Goal: Check status: Check status

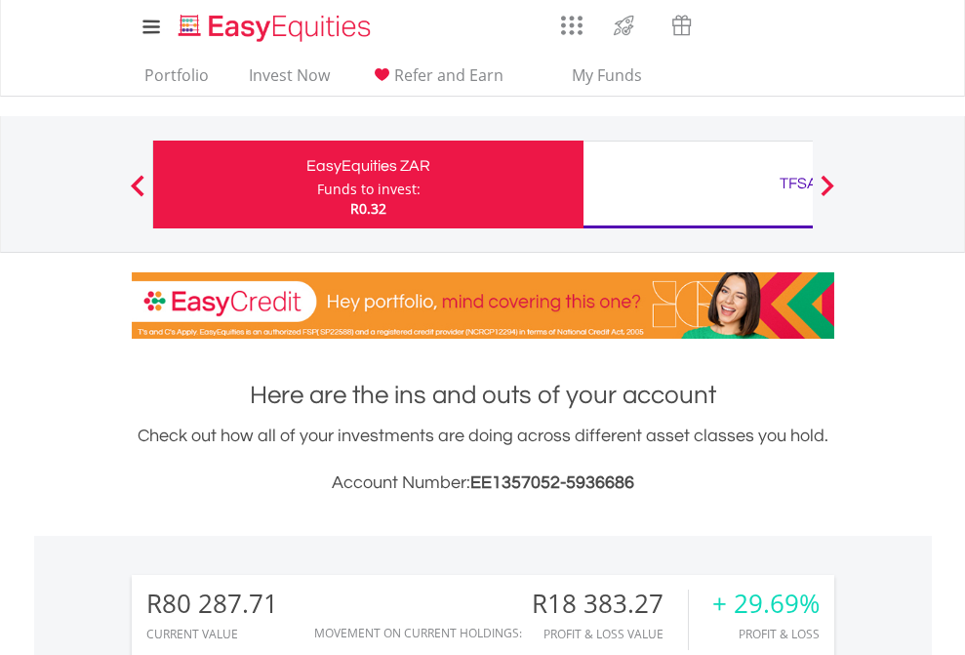
scroll to position [187, 306]
click at [317, 184] on div "Funds to invest:" at bounding box center [368, 190] width 103 height 20
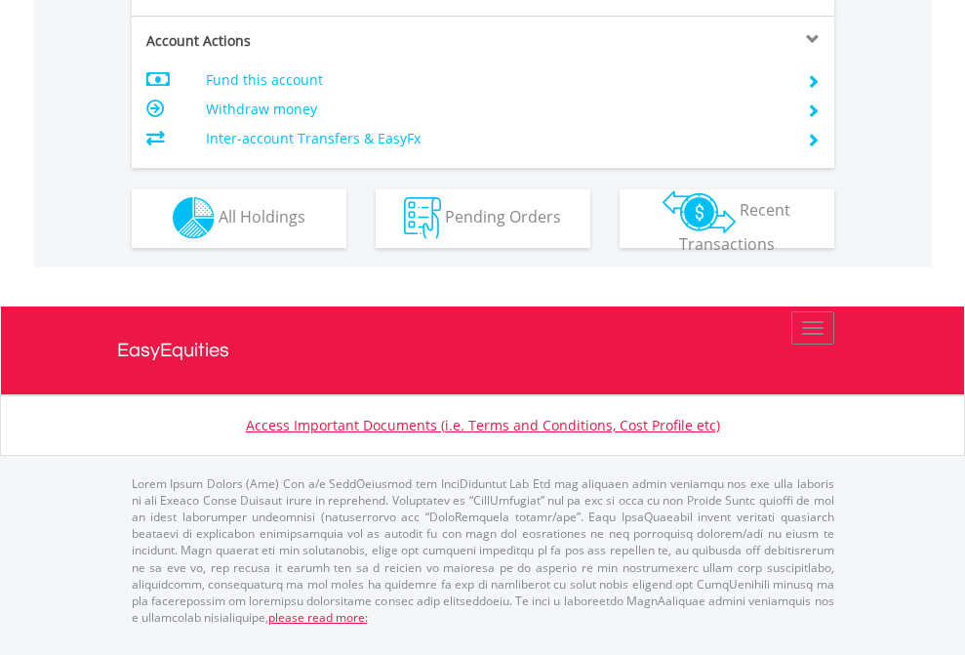
scroll to position [1664, 0]
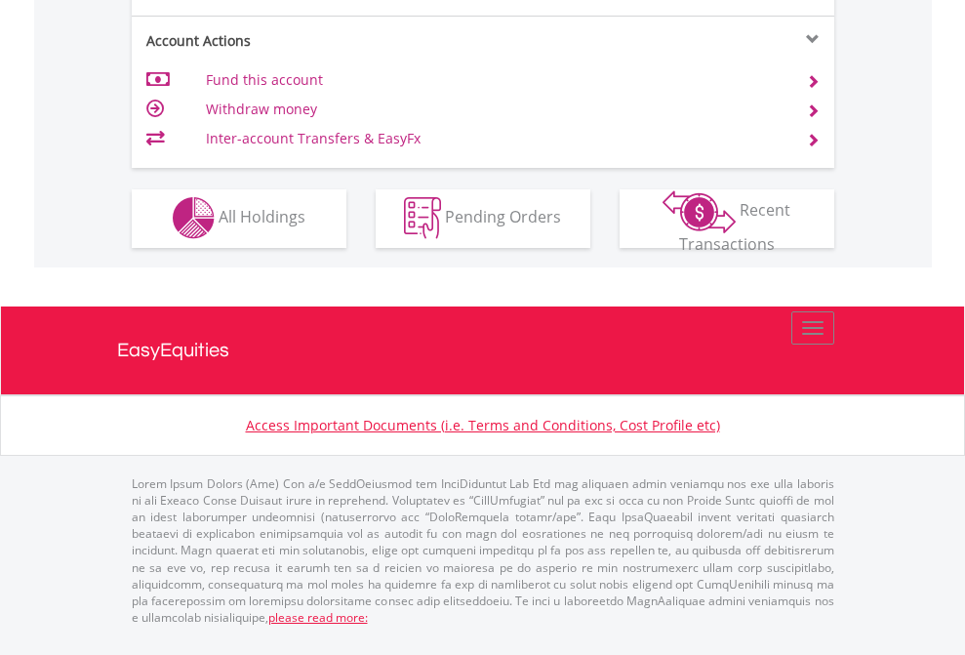
scroll to position [1825, 0]
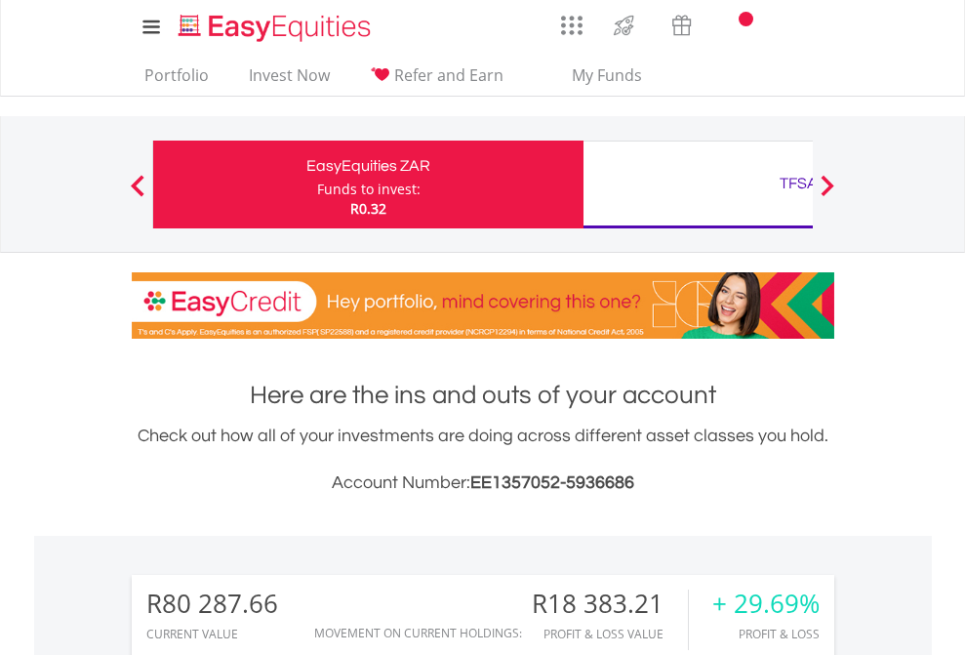
scroll to position [187, 306]
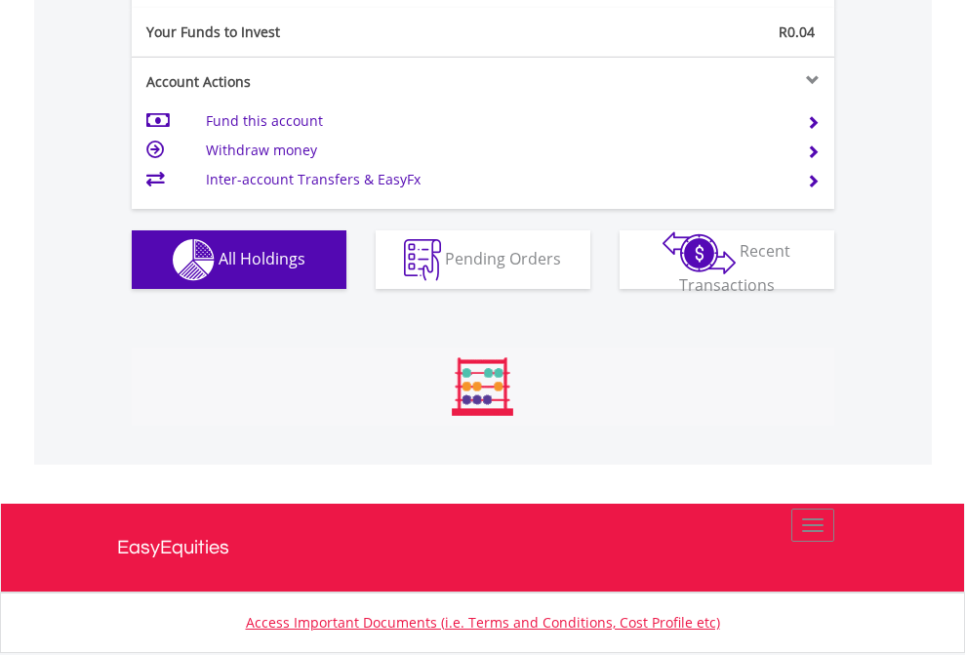
scroll to position [187, 306]
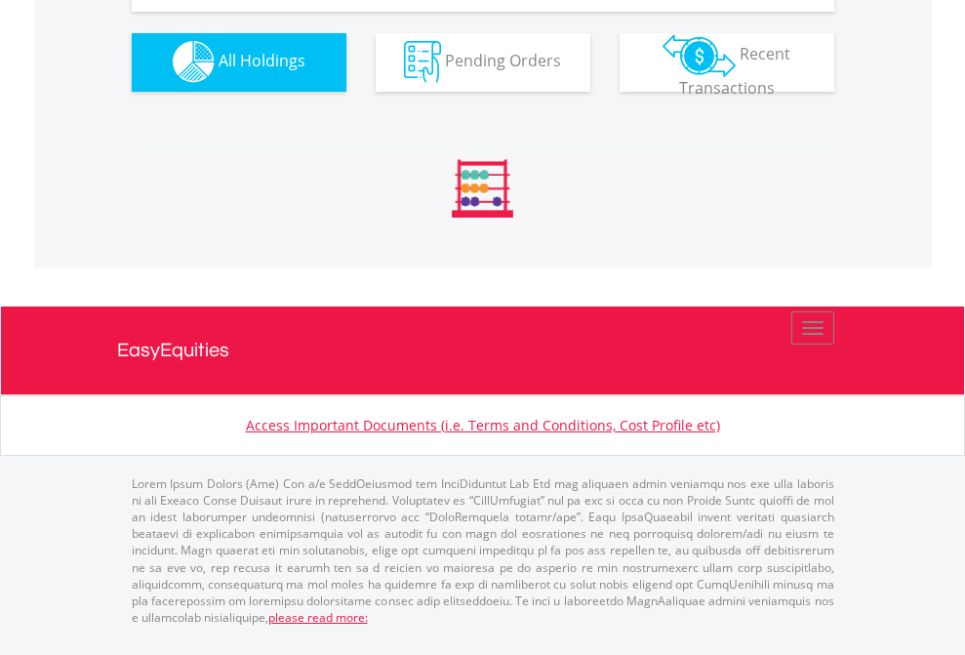
scroll to position [1932, 0]
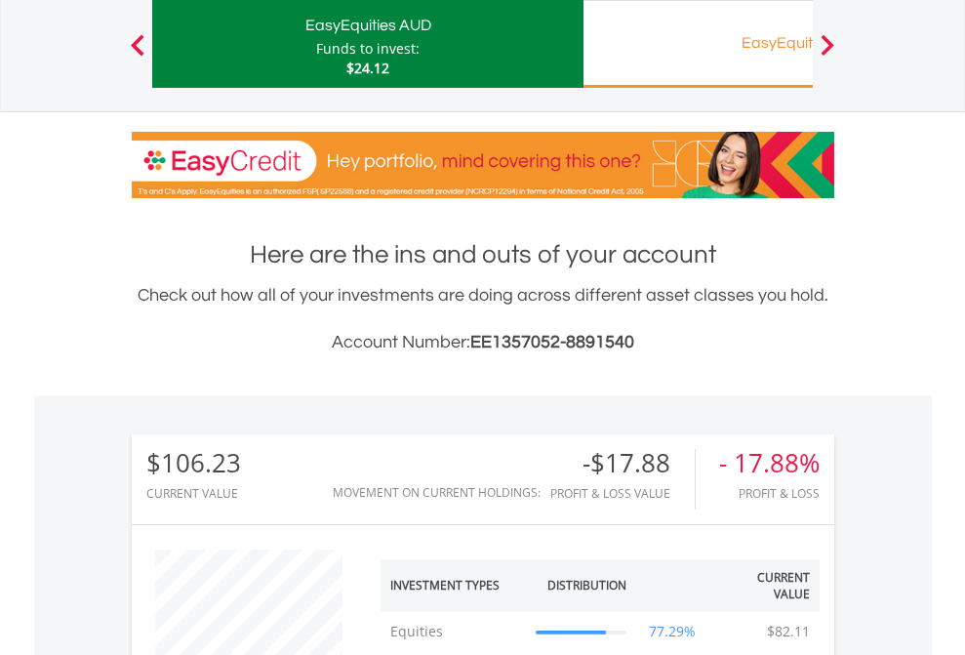
scroll to position [187, 306]
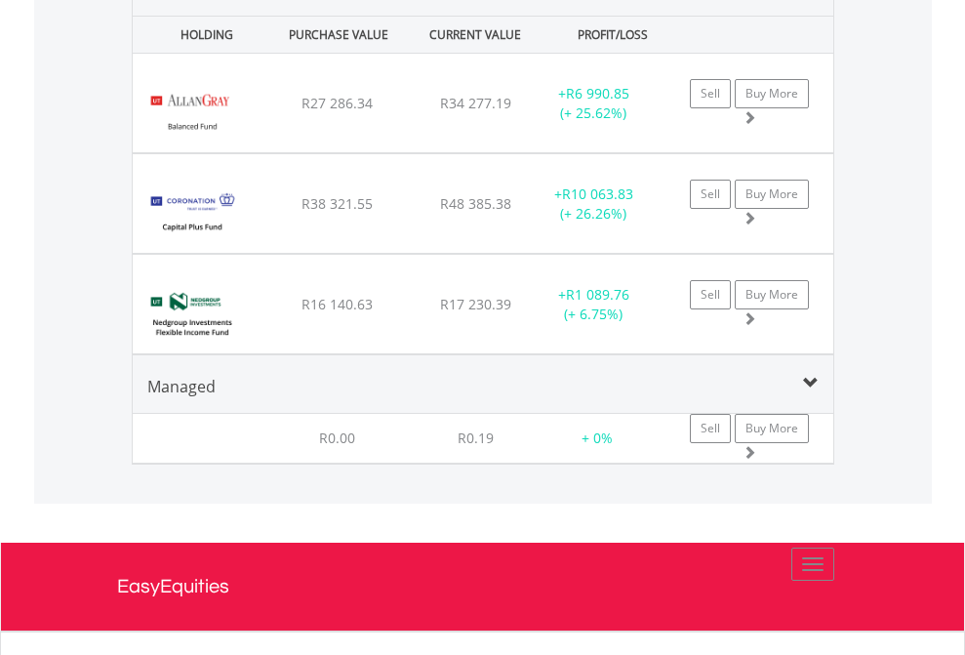
scroll to position [1886, 0]
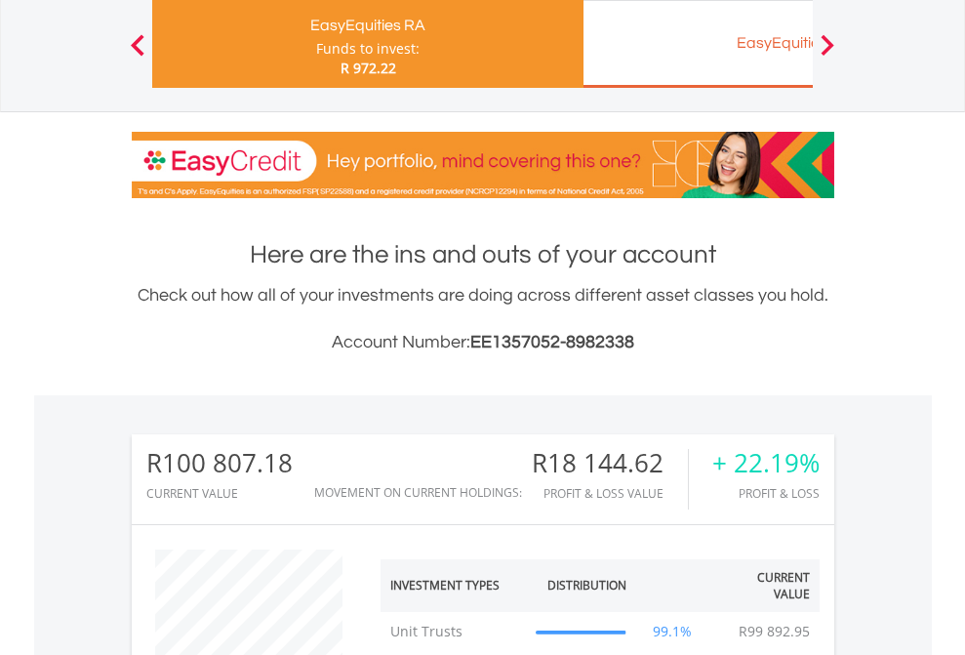
scroll to position [187, 306]
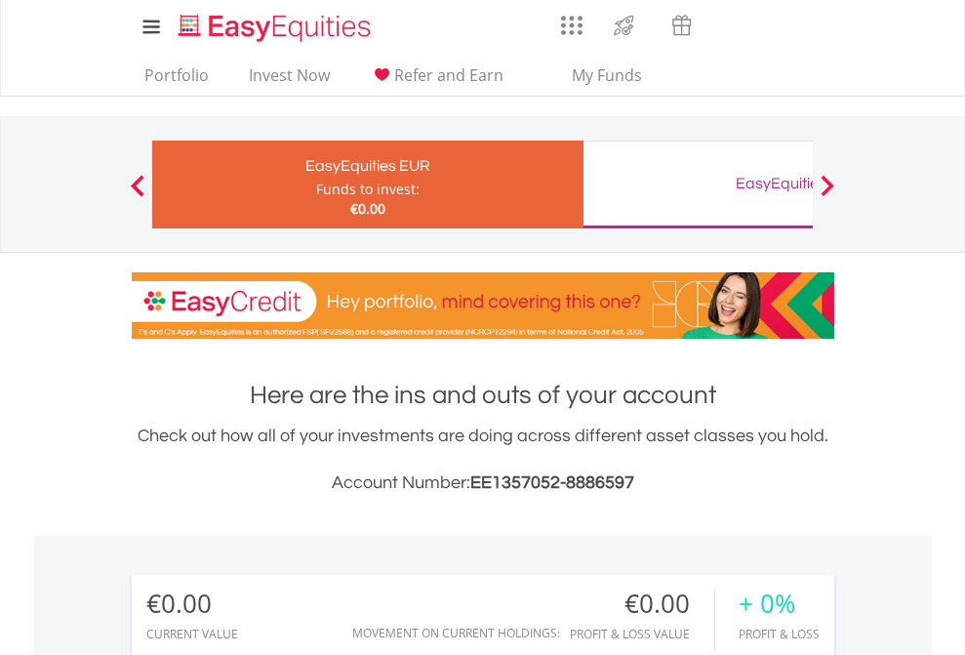
scroll to position [187, 306]
click at [698, 184] on div "EasyEquities GBP" at bounding box center [798, 183] width 407 height 27
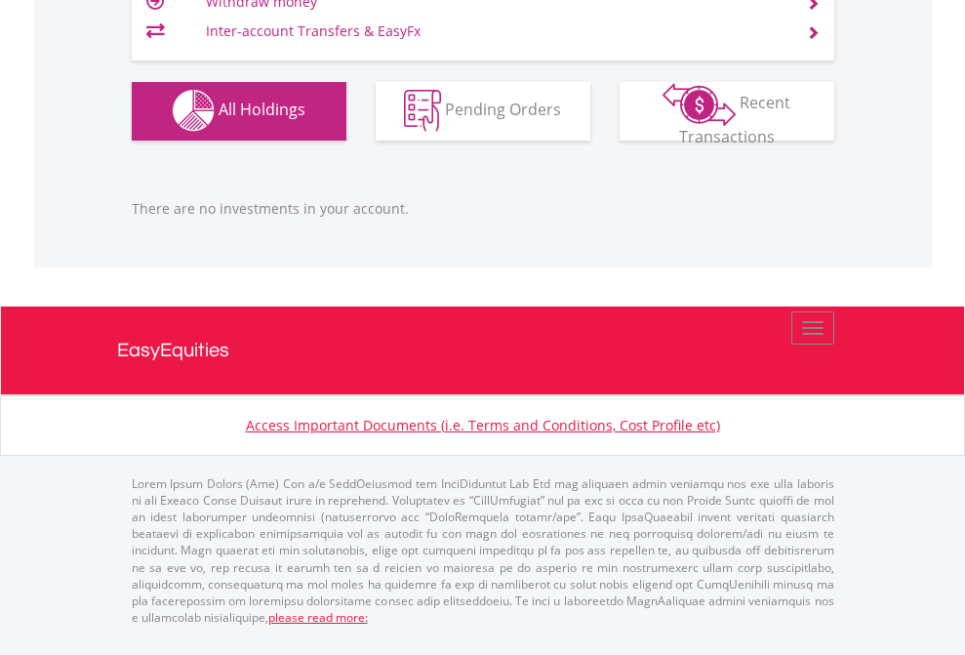
scroll to position [187, 306]
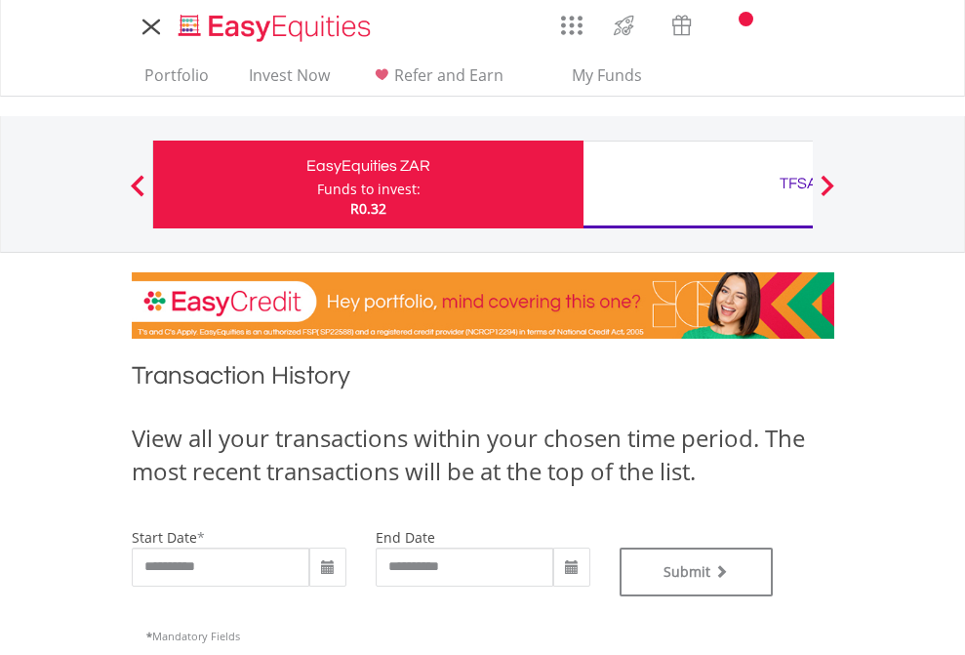
type input "**********"
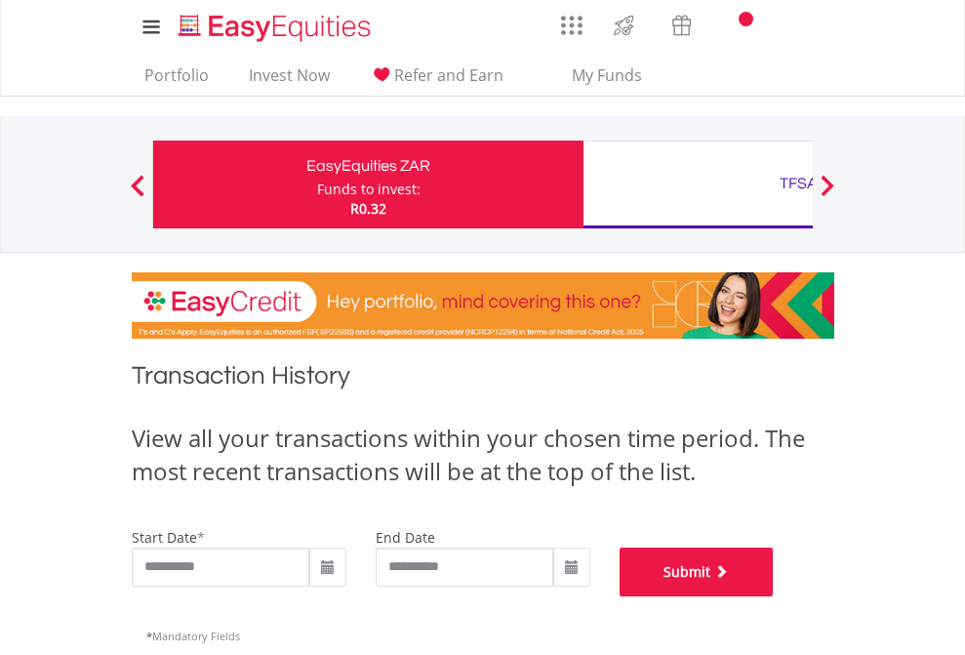
click at [774, 596] on button "Submit" at bounding box center [697, 571] width 154 height 49
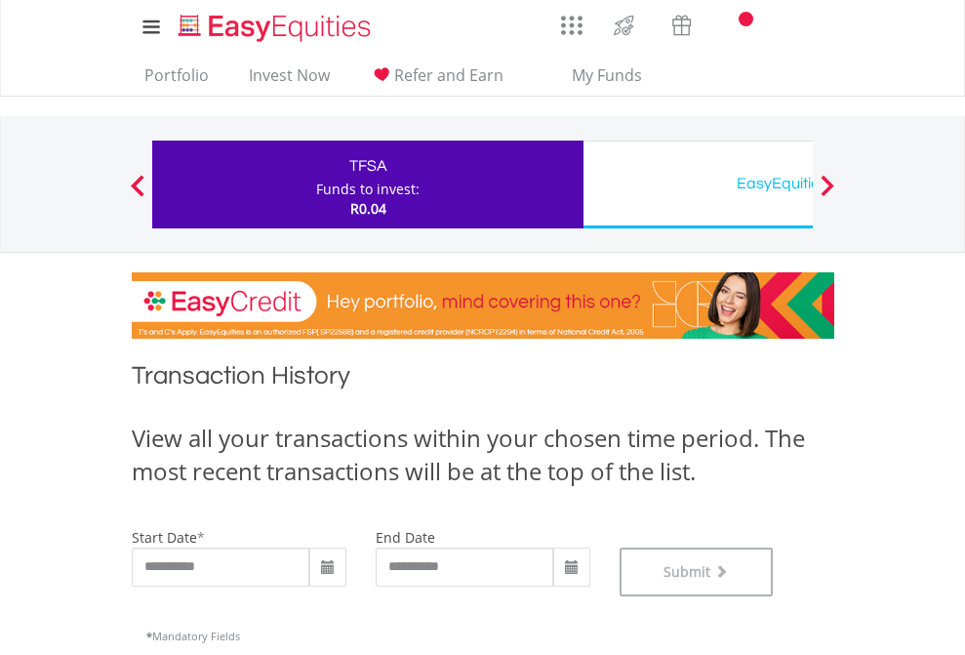
scroll to position [791, 0]
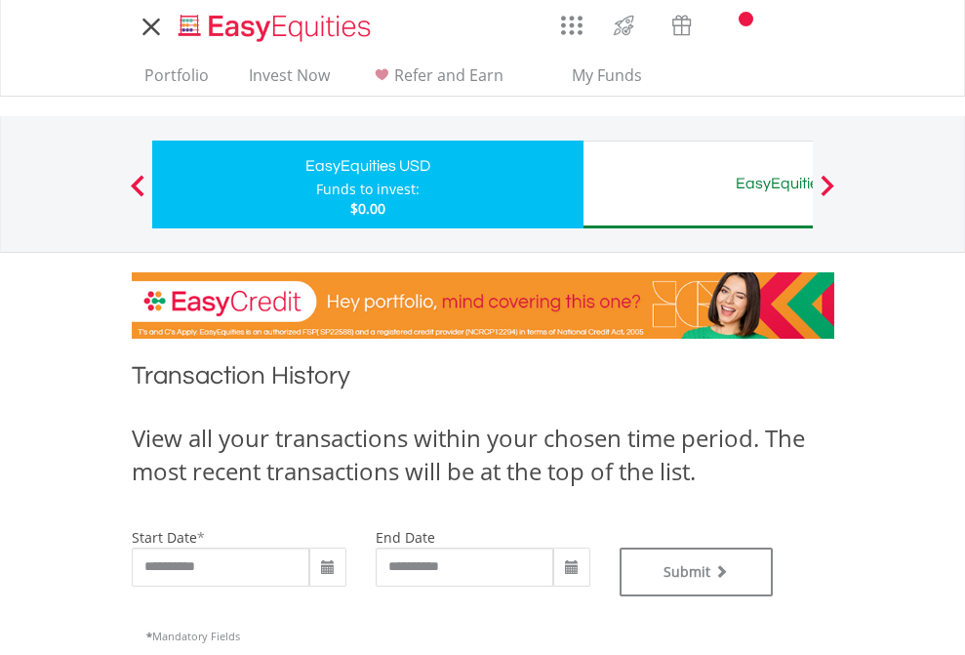
type input "**********"
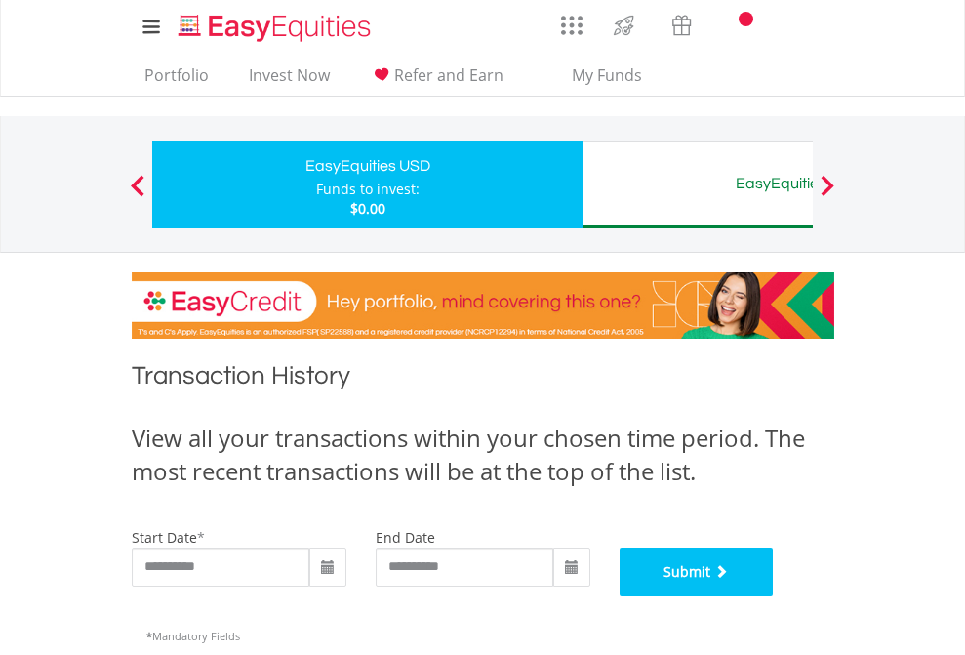
click at [774, 596] on button "Submit" at bounding box center [697, 571] width 154 height 49
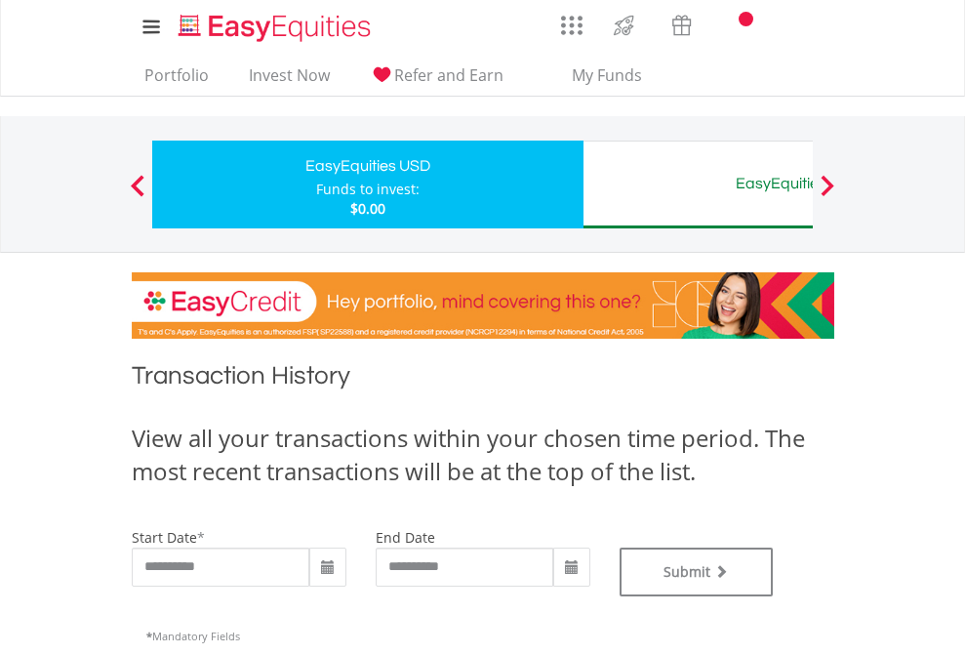
click at [698, 184] on div "EasyEquities AUD" at bounding box center [798, 183] width 407 height 27
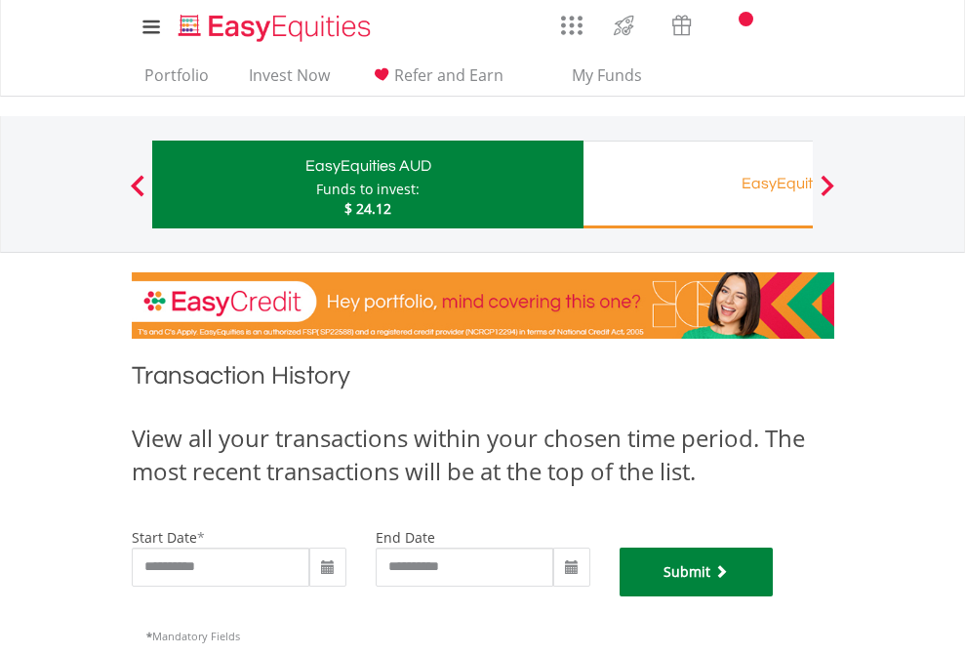
click at [774, 596] on button "Submit" at bounding box center [697, 571] width 154 height 49
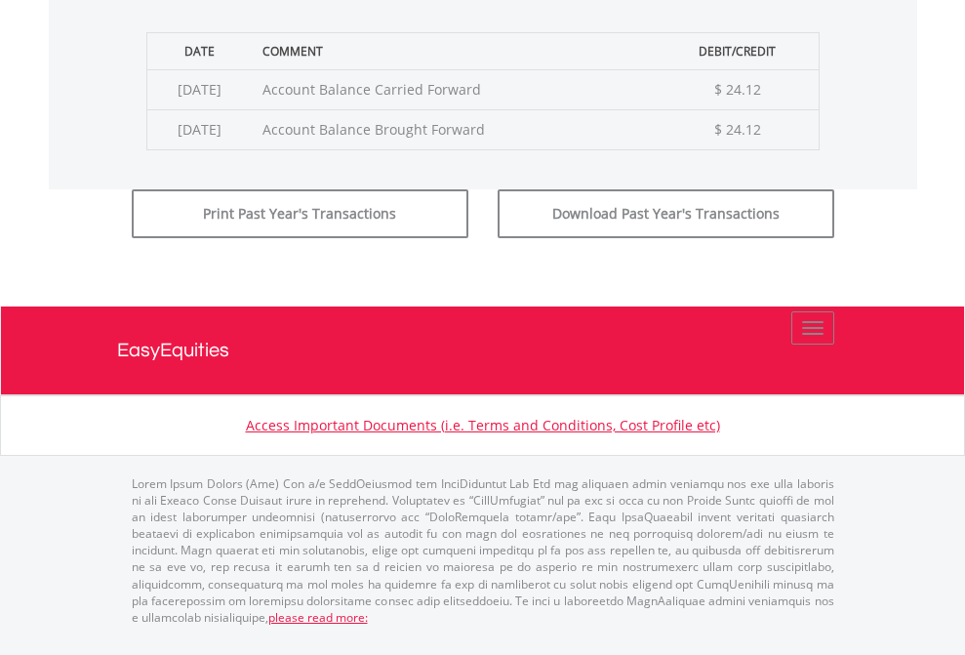
scroll to position [791, 0]
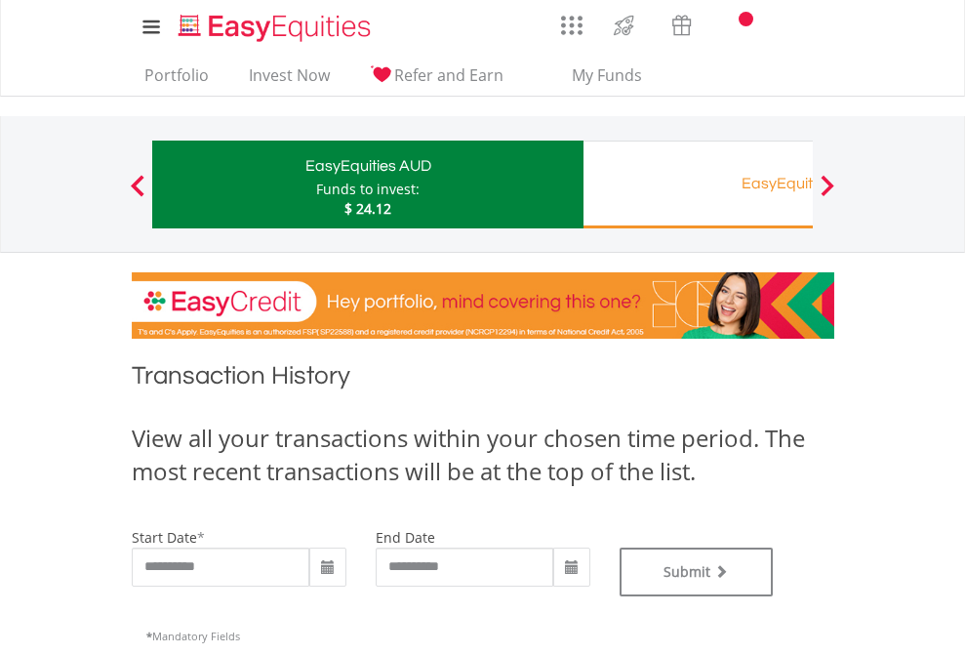
click at [698, 184] on div "EasyEquities RA" at bounding box center [798, 183] width 407 height 27
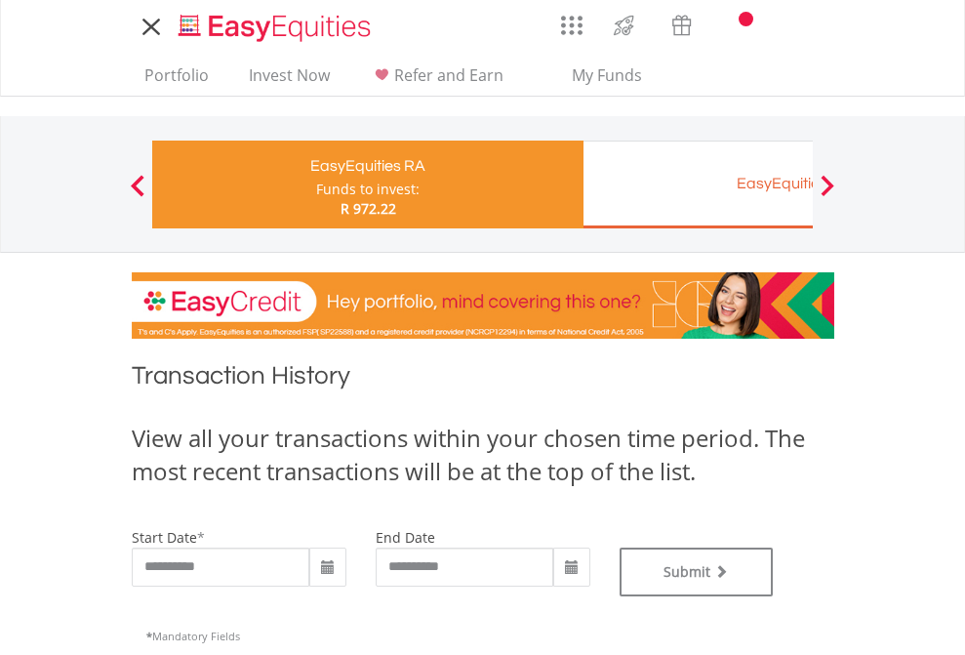
type input "**********"
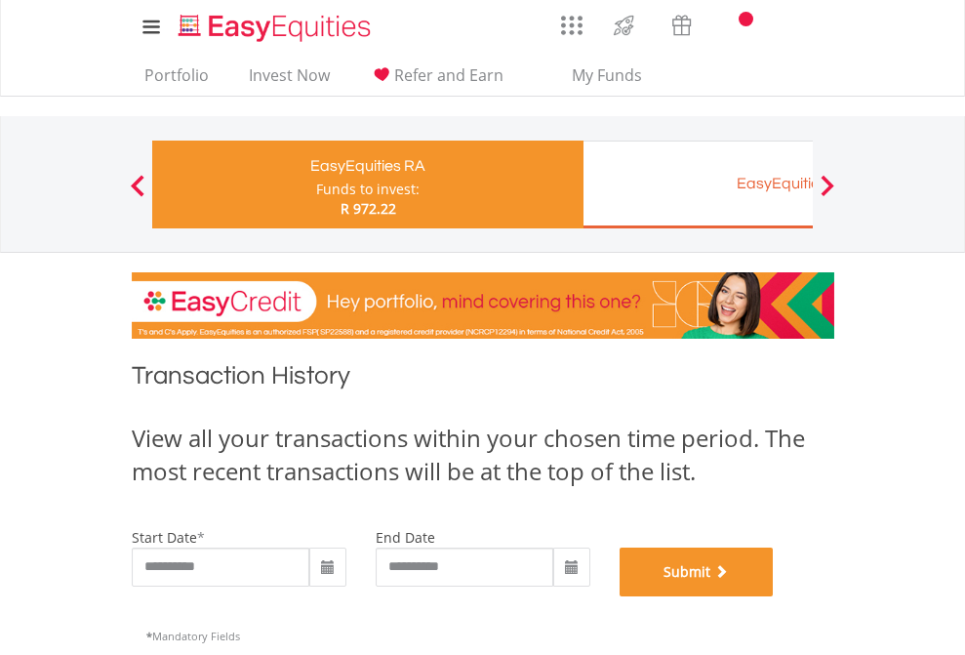
click at [774, 596] on button "Submit" at bounding box center [697, 571] width 154 height 49
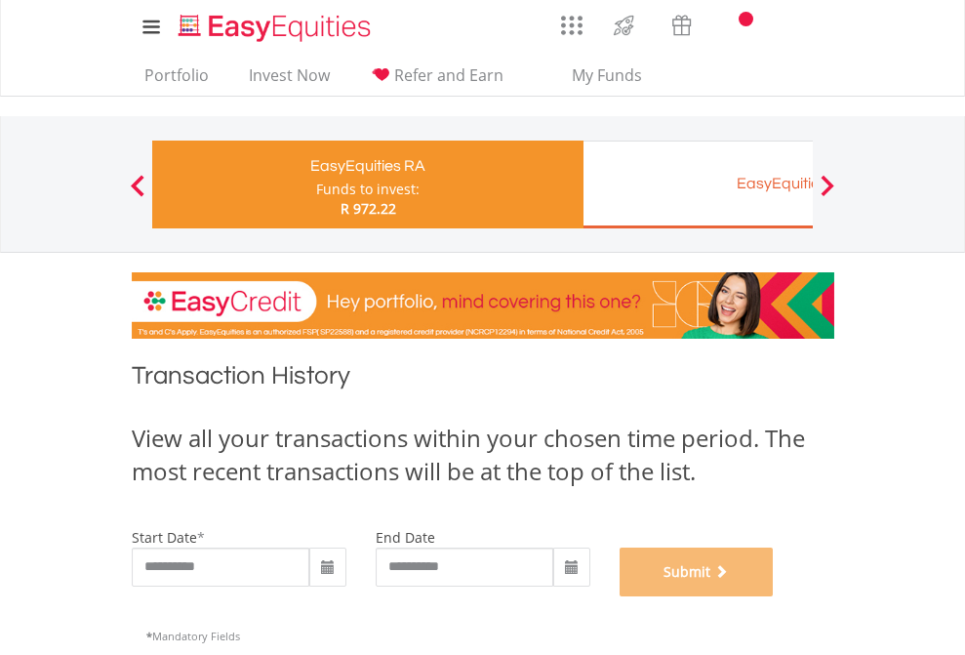
scroll to position [791, 0]
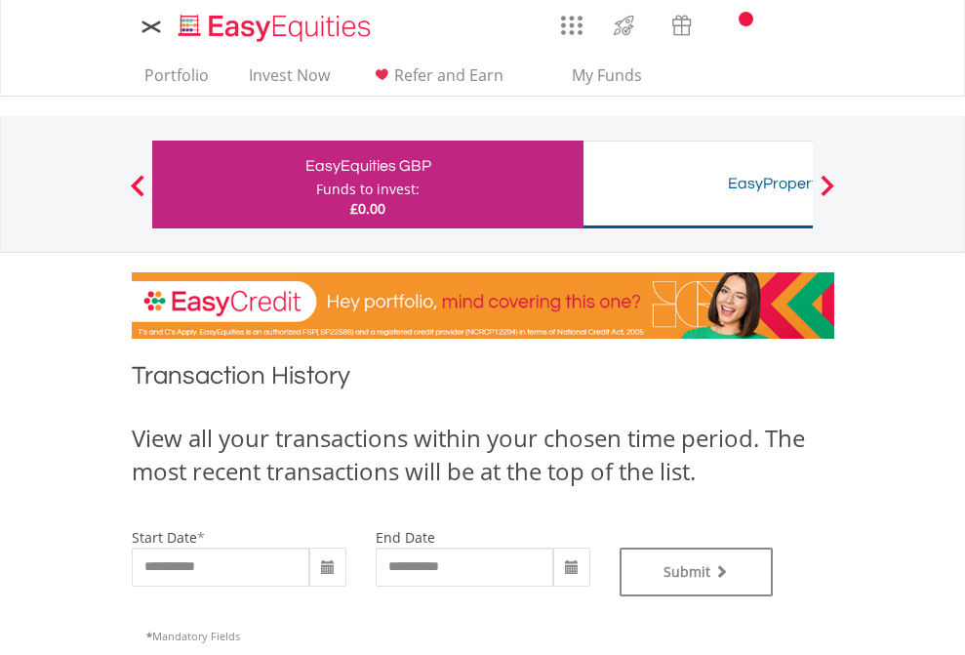
type input "**********"
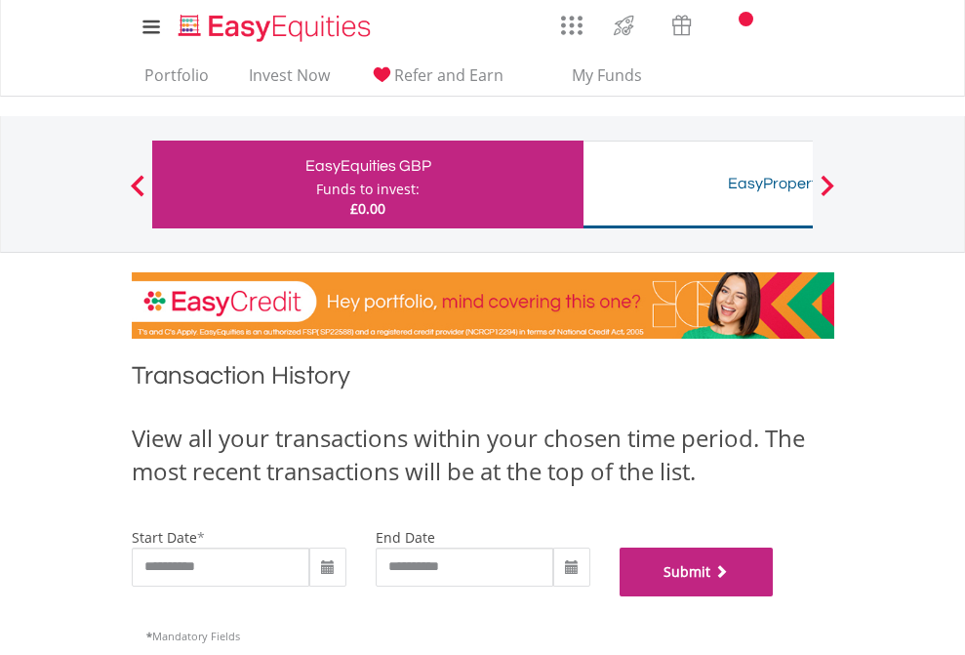
click at [774, 596] on button "Submit" at bounding box center [697, 571] width 154 height 49
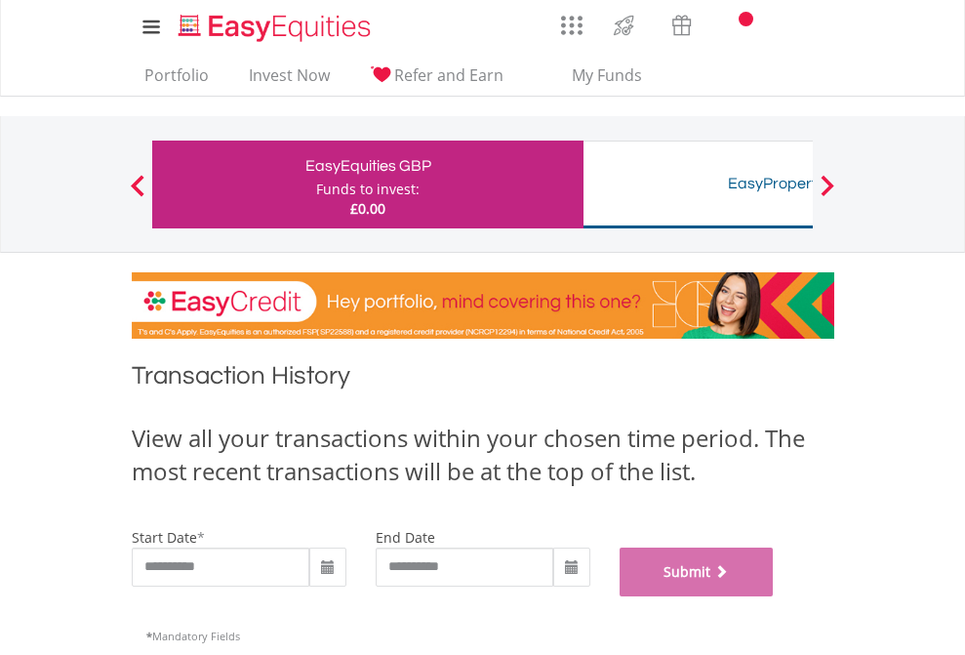
scroll to position [791, 0]
